Goal: Information Seeking & Learning: Learn about a topic

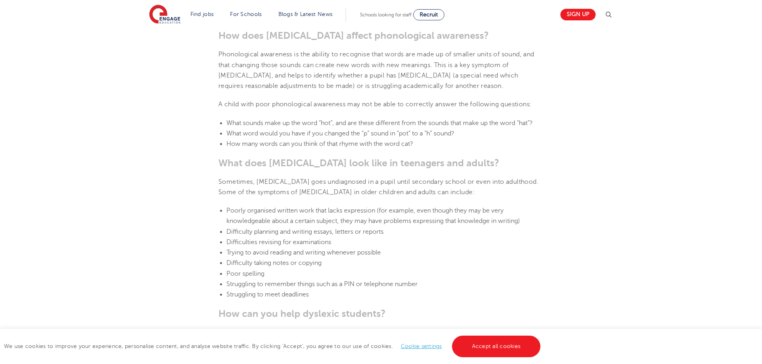
scroll to position [920, 0]
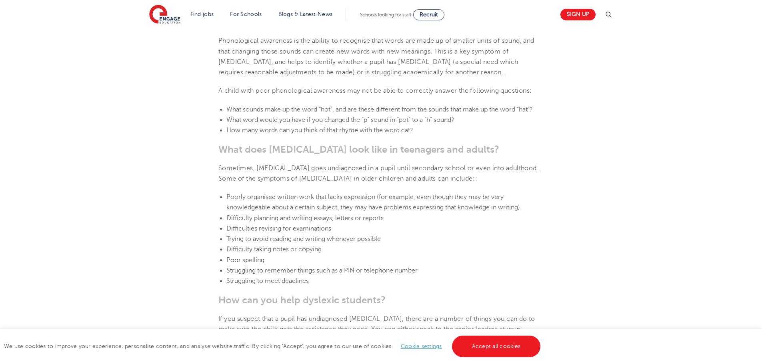
click at [495, 253] on li "Difficulty taking notes or copying" at bounding box center [384, 249] width 317 height 10
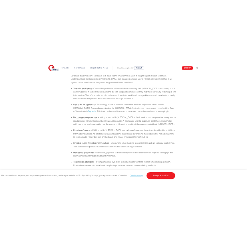
scroll to position [1319, 0]
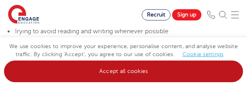
click at [120, 78] on link "Accept all cookies" at bounding box center [123, 71] width 239 height 22
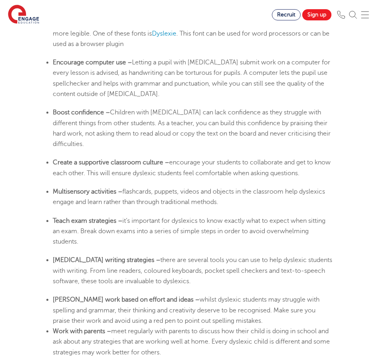
scroll to position [1519, 0]
